Goal: Navigation & Orientation: Find specific page/section

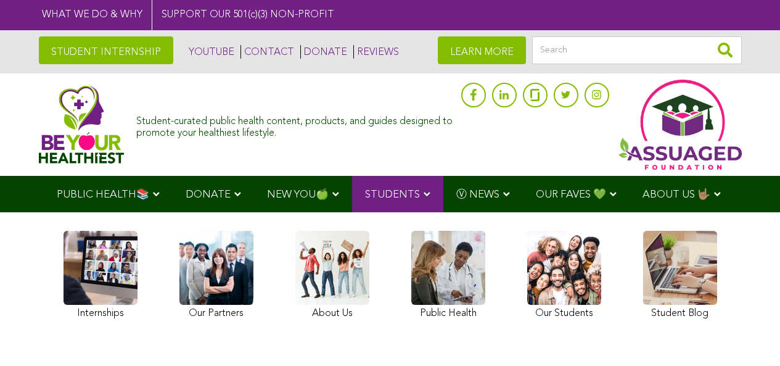
click at [252, 49] on link "CONTACT" at bounding box center [268, 52] width 54 height 14
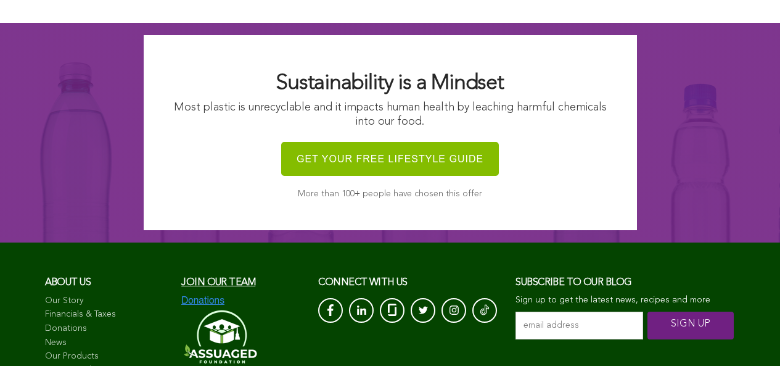
scroll to position [1332, 0]
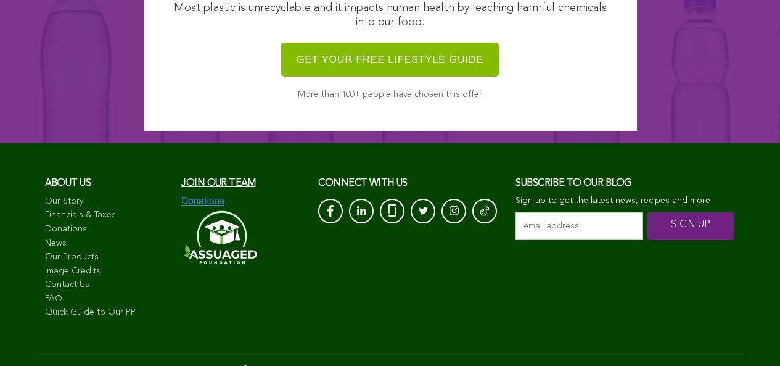
click at [78, 319] on link "Quick Guide to Our PP" at bounding box center [107, 313] width 125 height 12
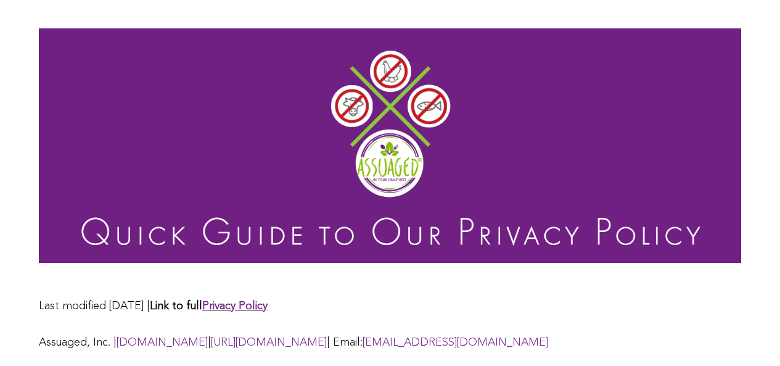
scroll to position [393, 0]
